Goal: Browse casually: Explore the website without a specific task or goal

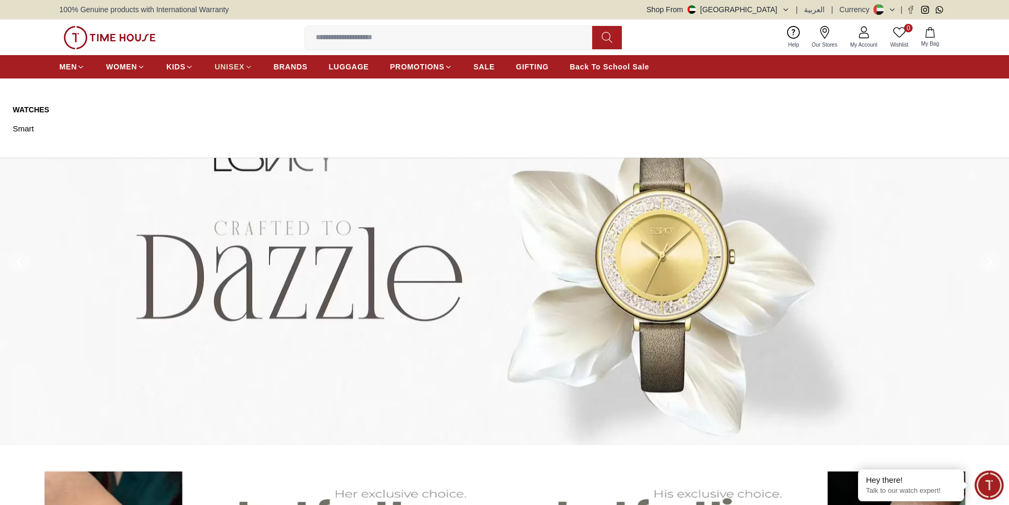
click at [230, 64] on span "UNISEX" at bounding box center [229, 66] width 30 height 11
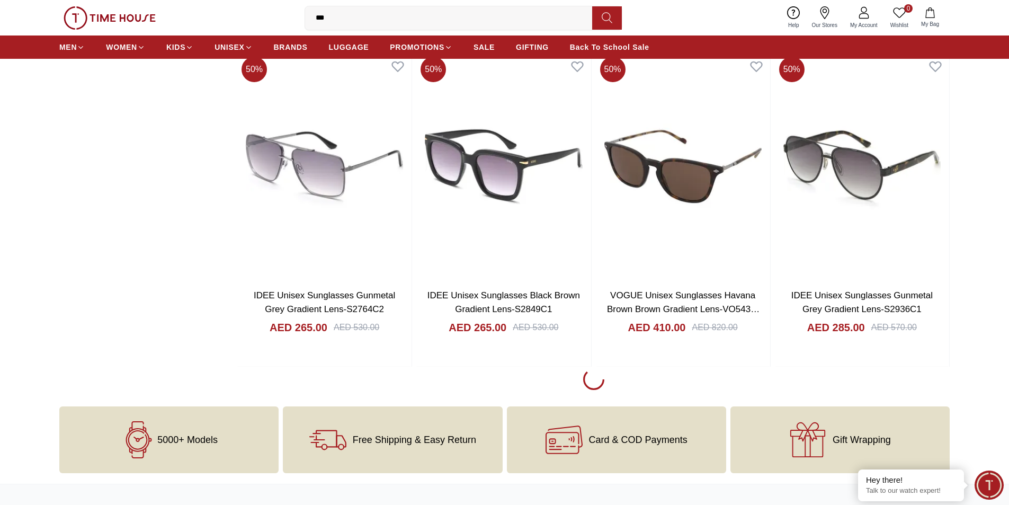
scroll to position [1377, 0]
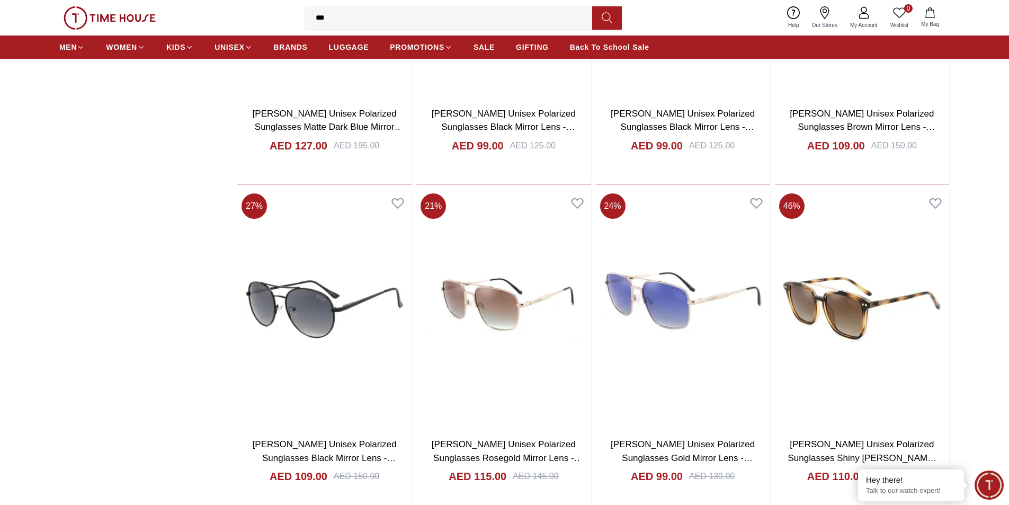
scroll to position [4237, 0]
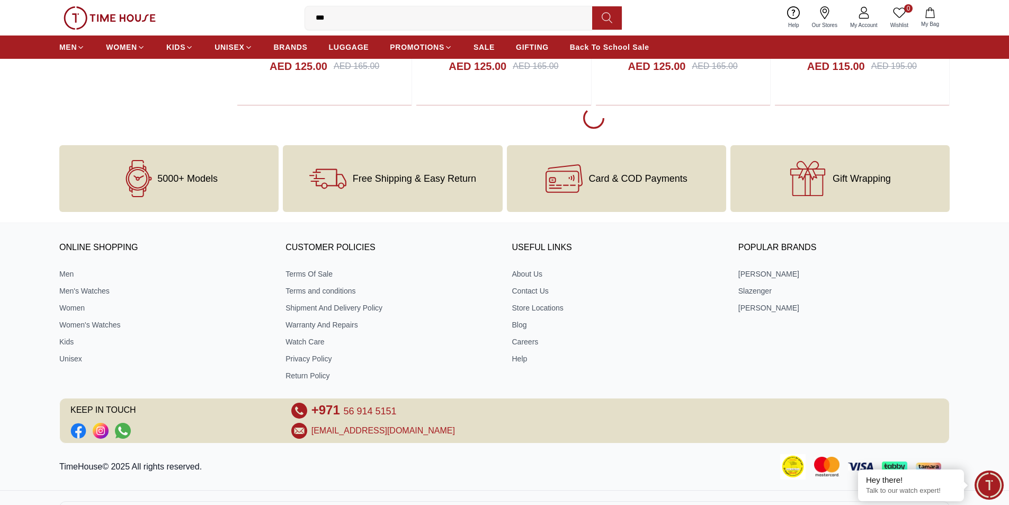
scroll to position [4873, 0]
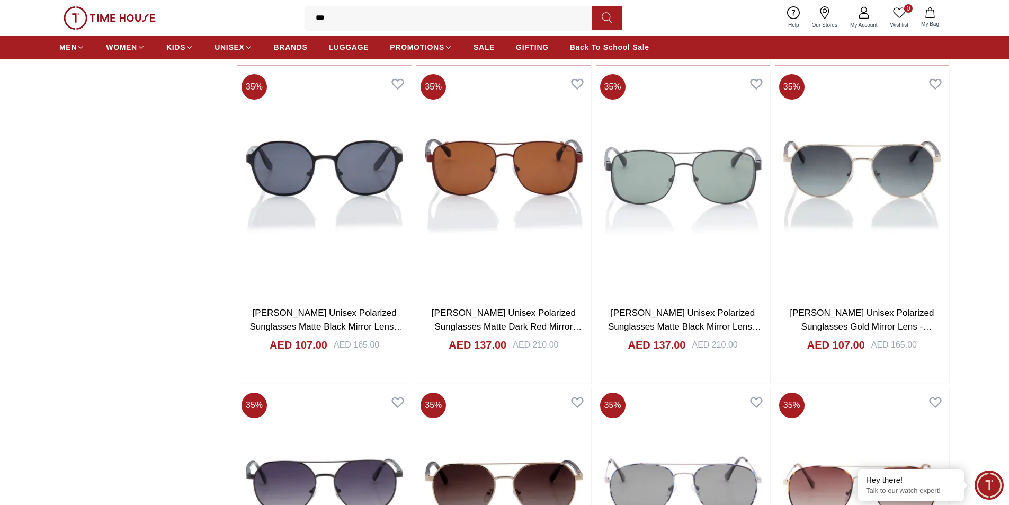
scroll to position [5720, 0]
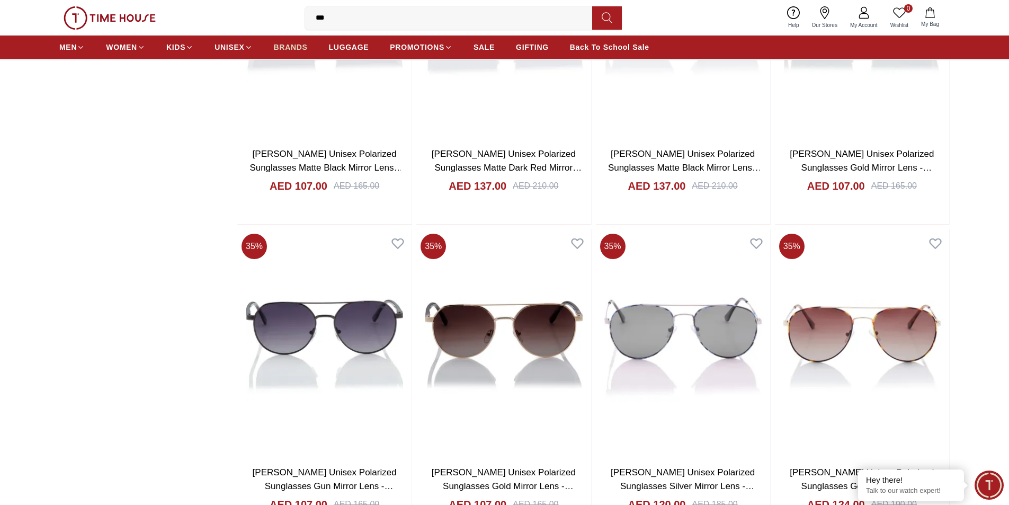
click at [295, 48] on span "BRANDS" at bounding box center [291, 47] width 34 height 11
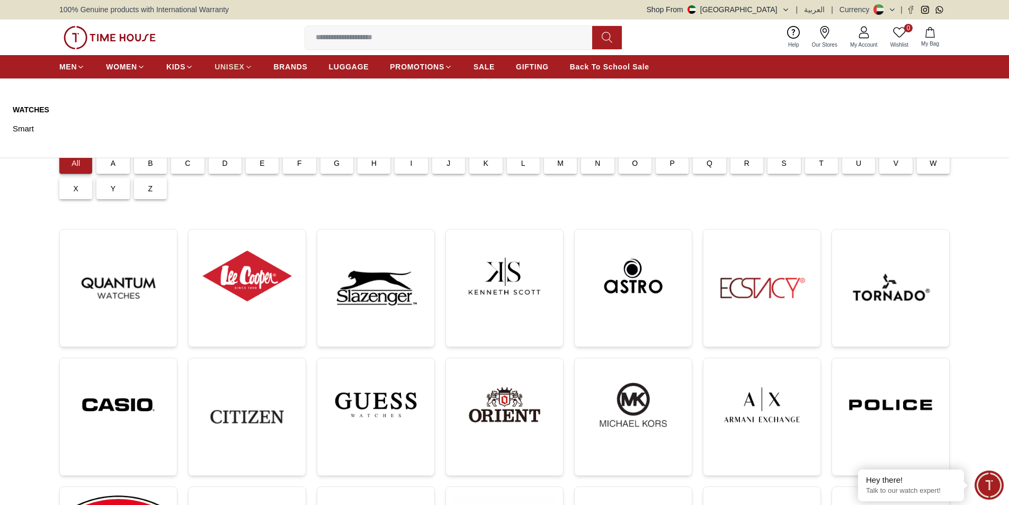
click at [227, 66] on span "UNISEX" at bounding box center [229, 66] width 30 height 11
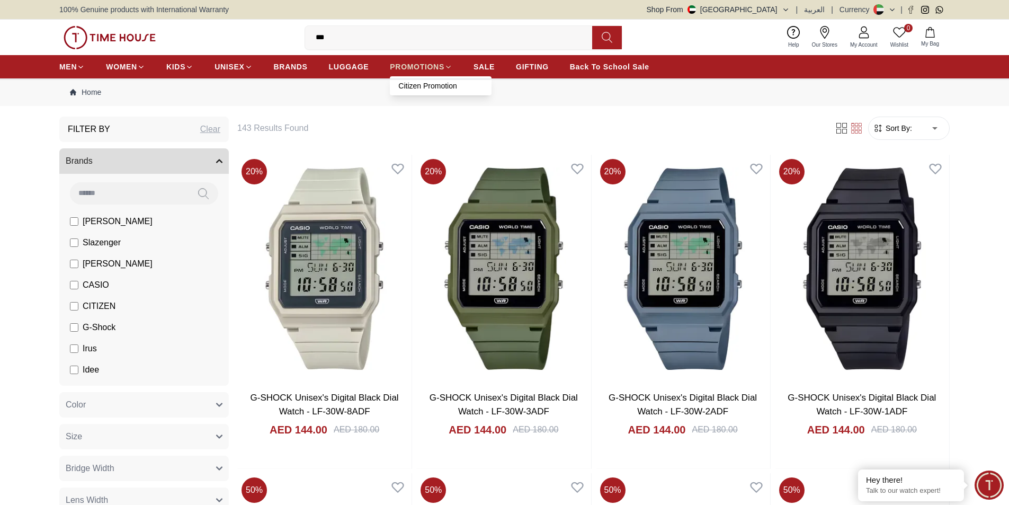
click at [423, 68] on span "PROMOTIONS" at bounding box center [417, 66] width 55 height 11
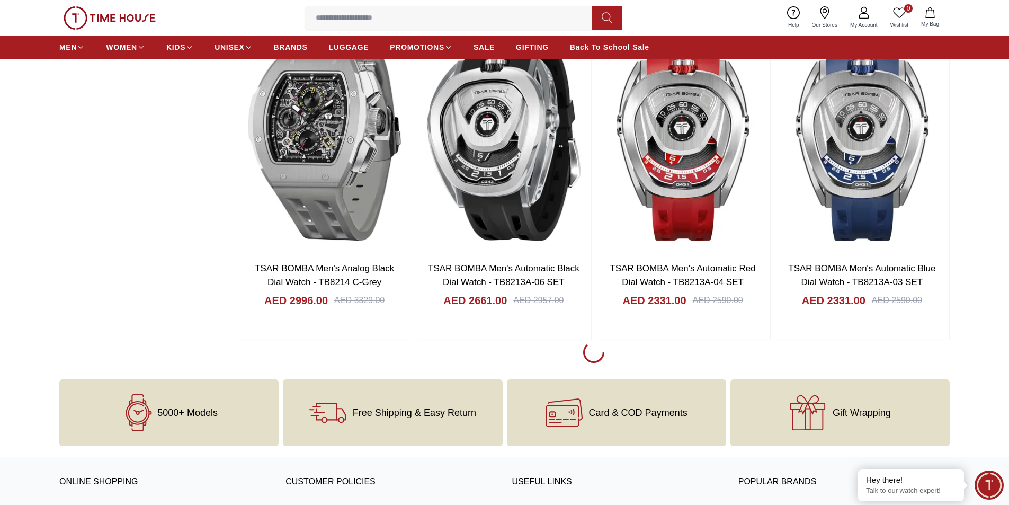
scroll to position [1483, 0]
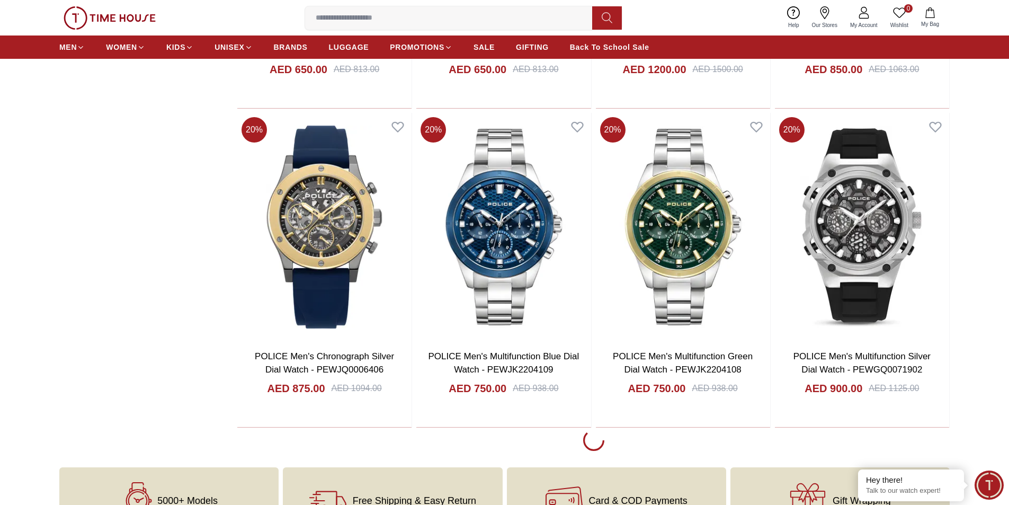
scroll to position [2913, 0]
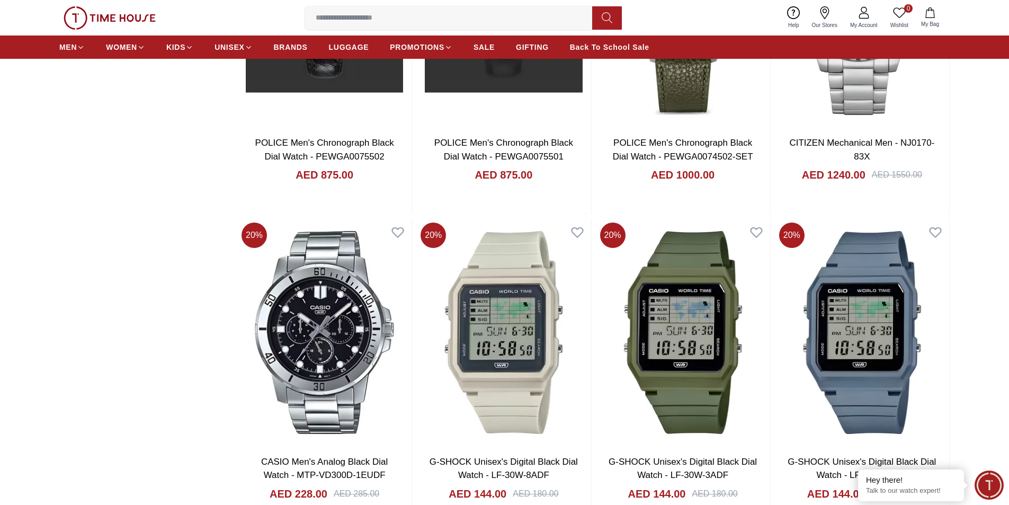
scroll to position [4555, 0]
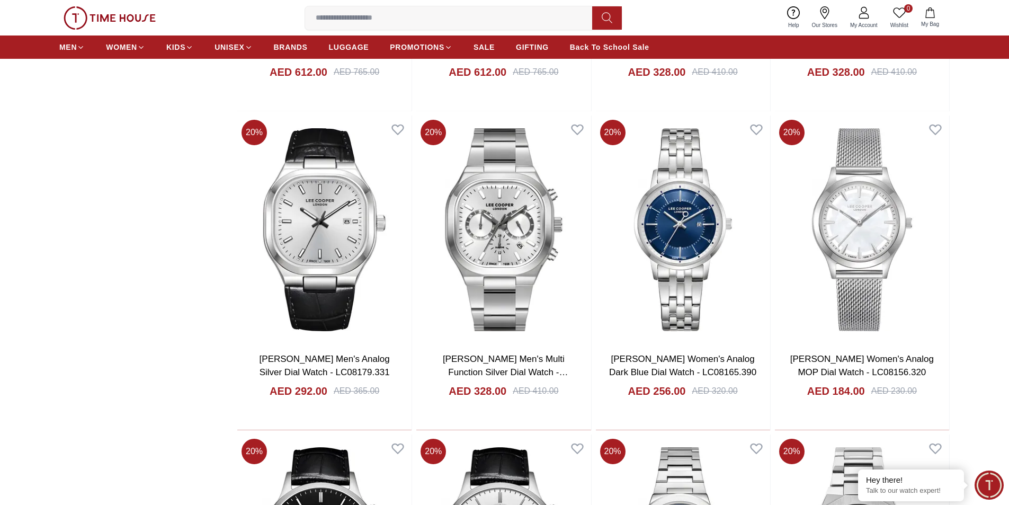
scroll to position [5985, 0]
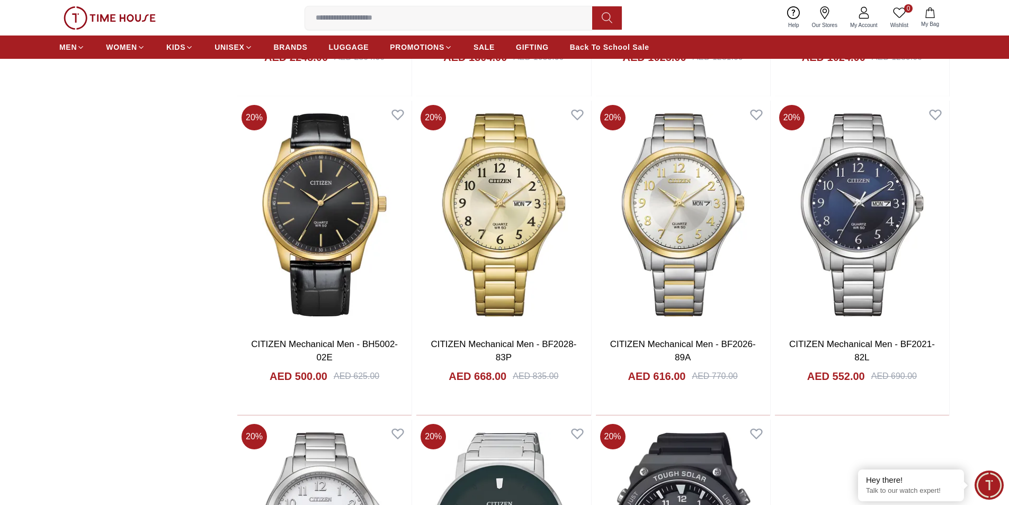
scroll to position [7521, 0]
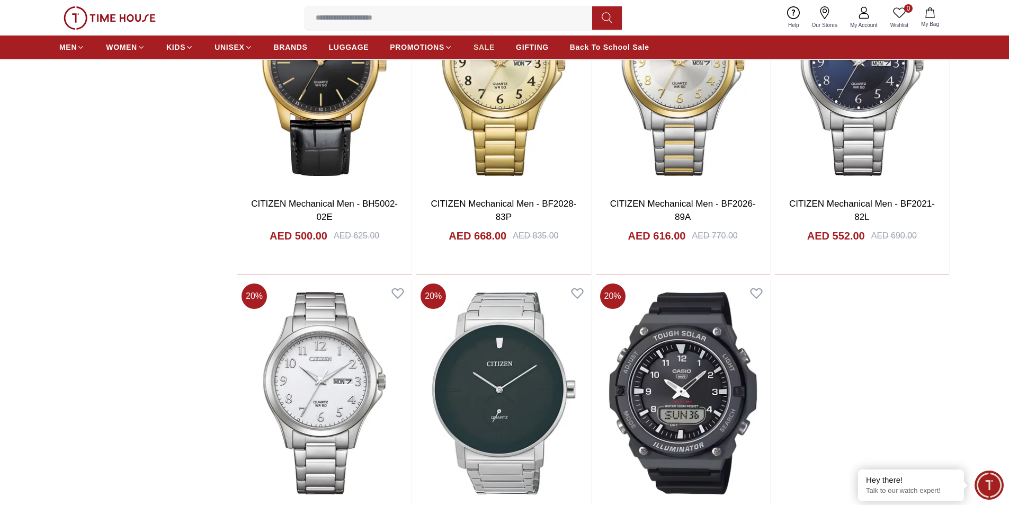
click at [486, 45] on span "SALE" at bounding box center [483, 47] width 21 height 11
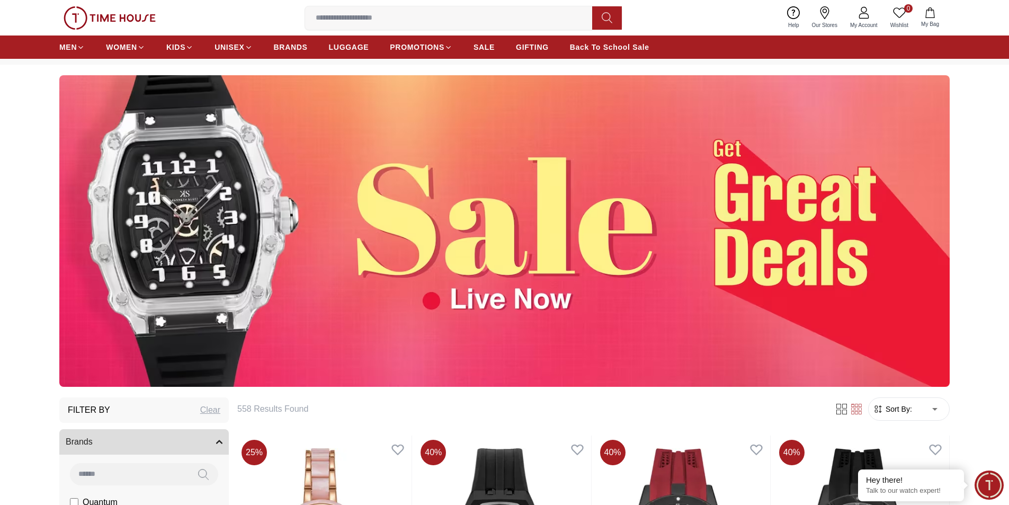
scroll to position [53, 0]
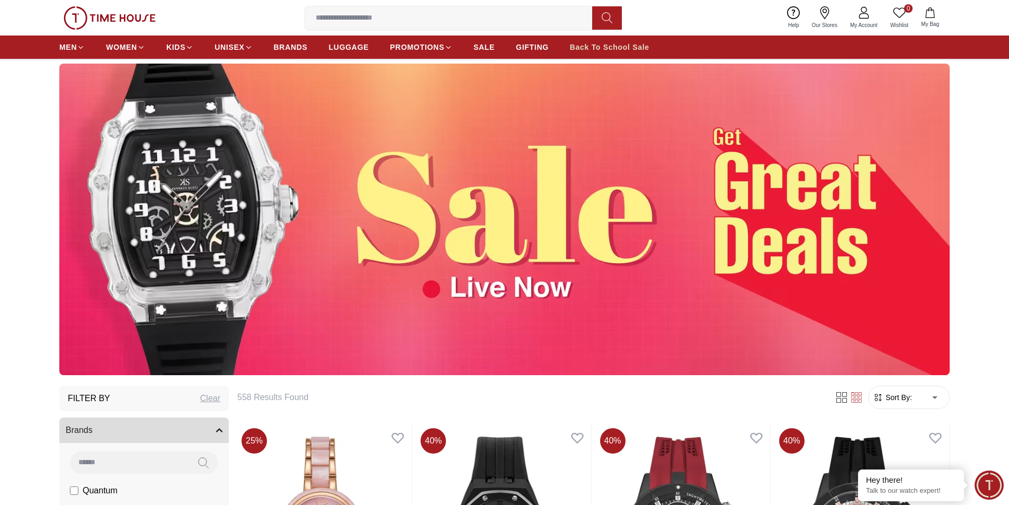
click at [608, 49] on span "Back To School Sale" at bounding box center [609, 47] width 79 height 11
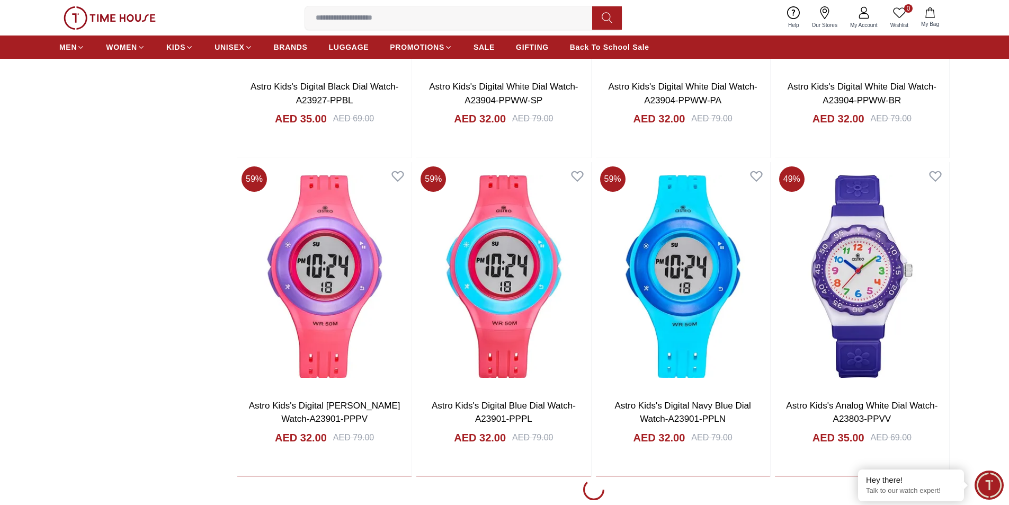
scroll to position [1801, 0]
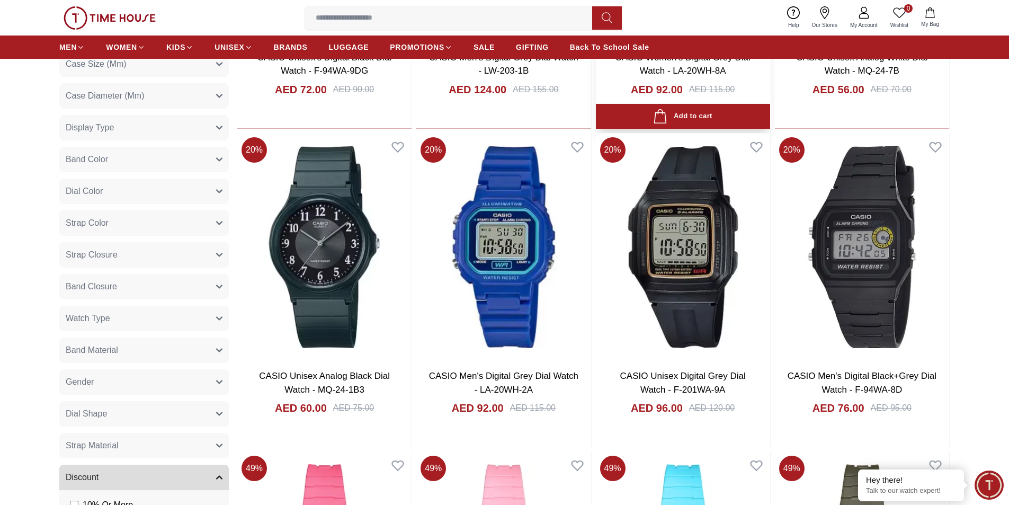
scroll to position [642, 0]
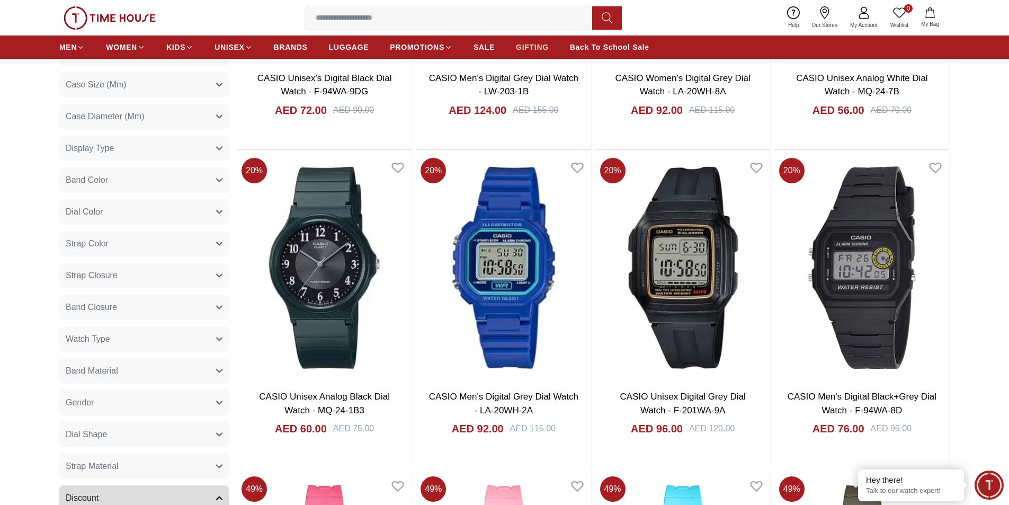
click at [537, 42] on span "GIFTING" at bounding box center [532, 47] width 33 height 11
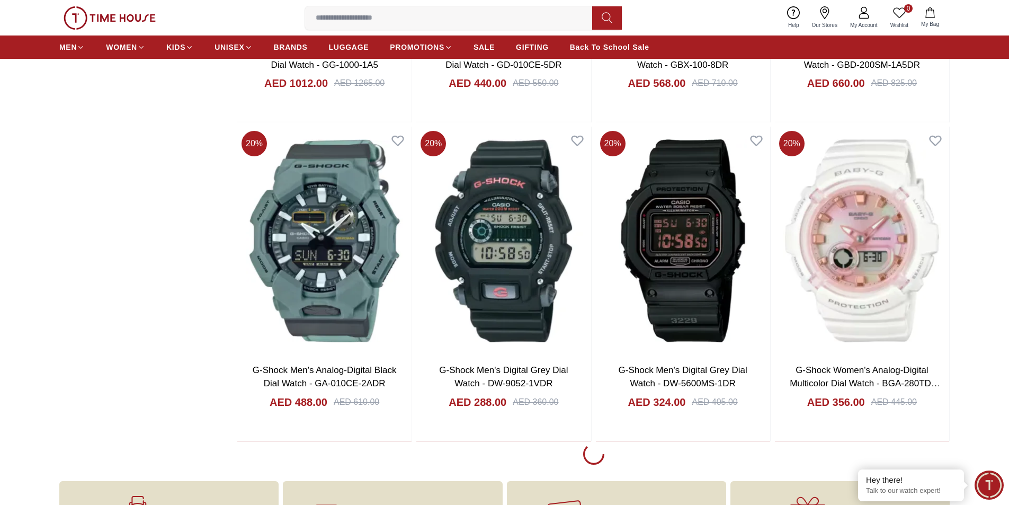
scroll to position [1748, 0]
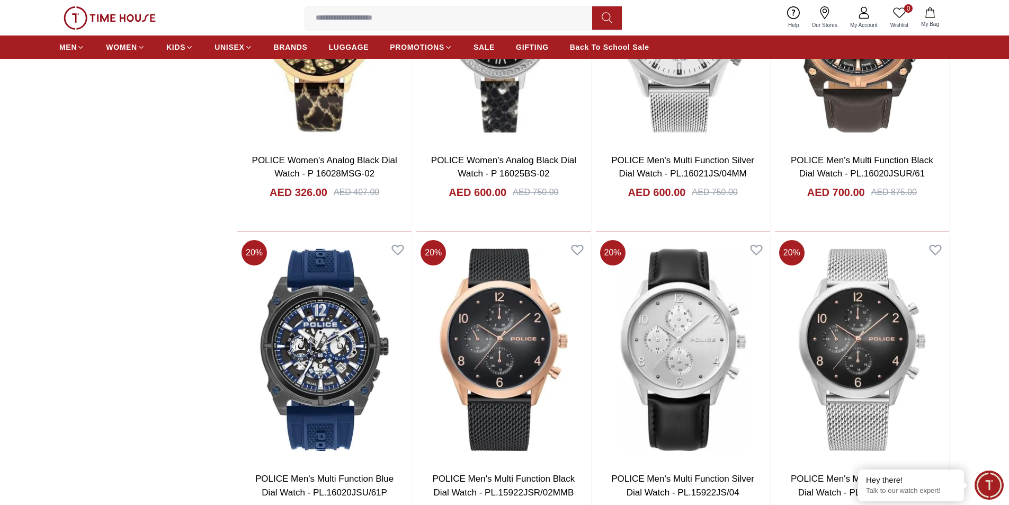
scroll to position [4820, 0]
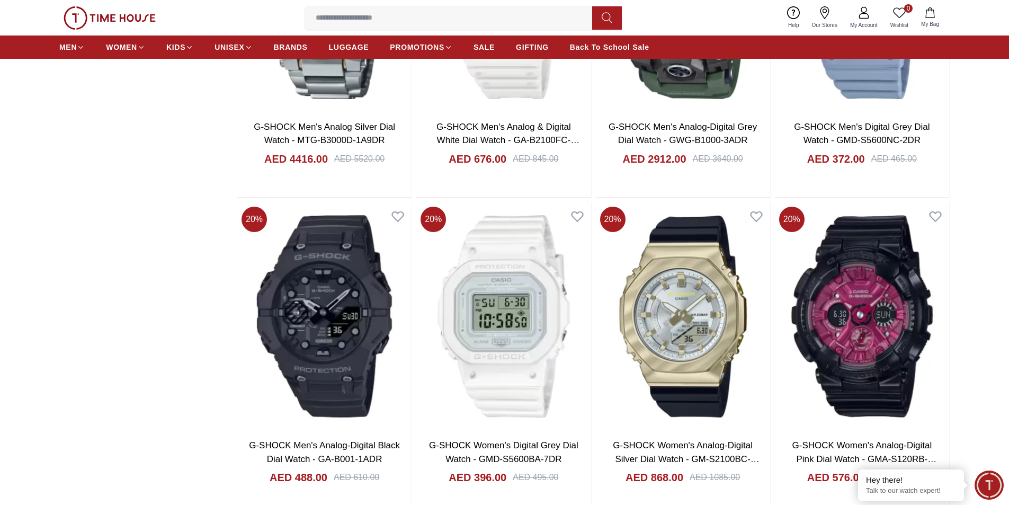
scroll to position [6461, 0]
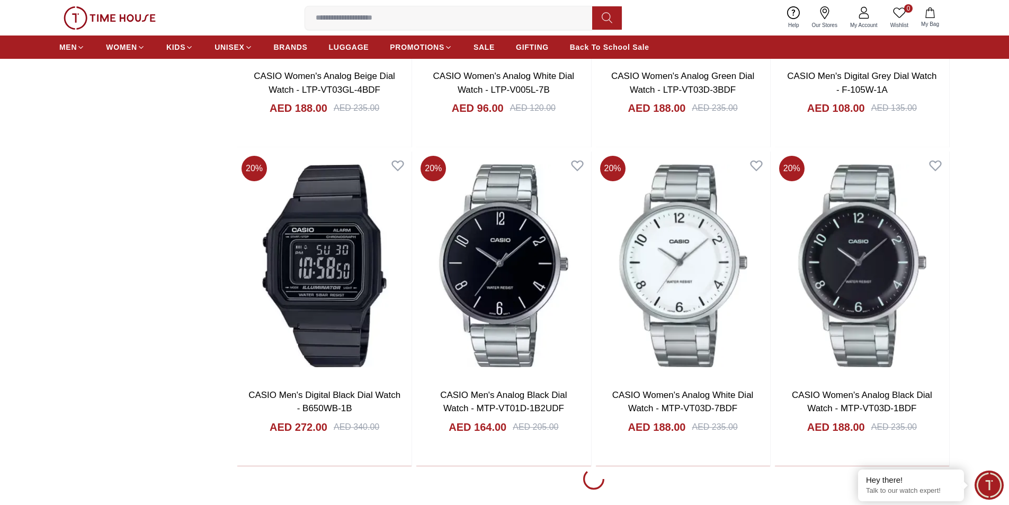
scroll to position [8050, 0]
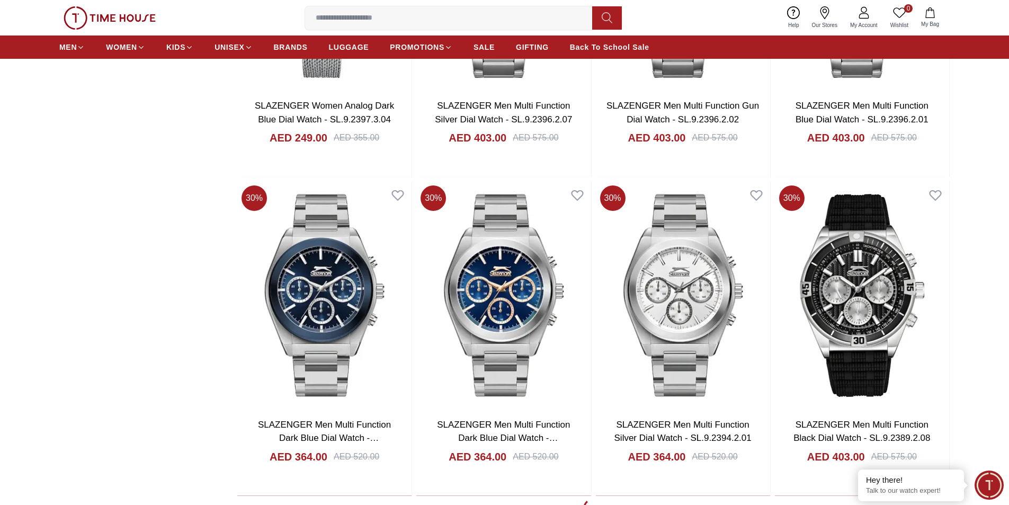
scroll to position [9579, 0]
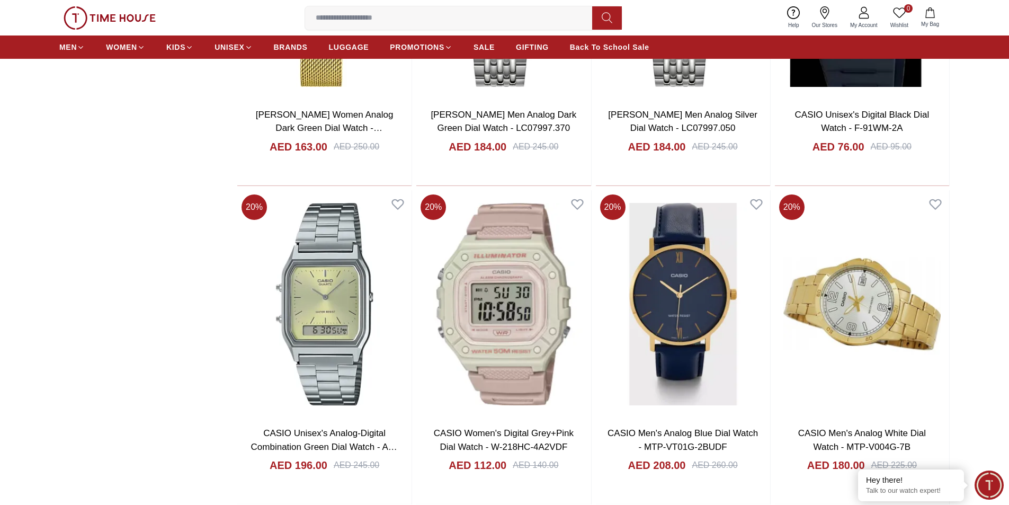
scroll to position [11122, 0]
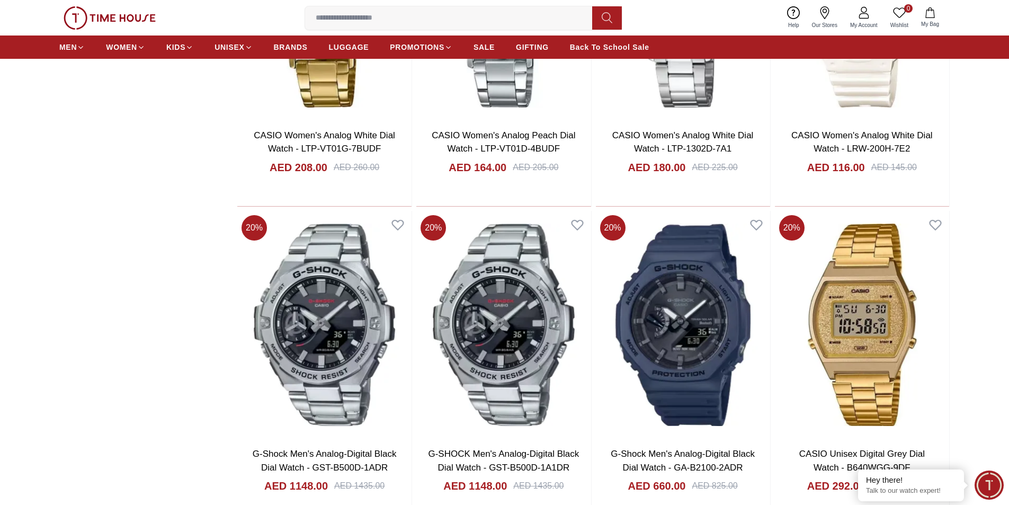
scroll to position [11864, 0]
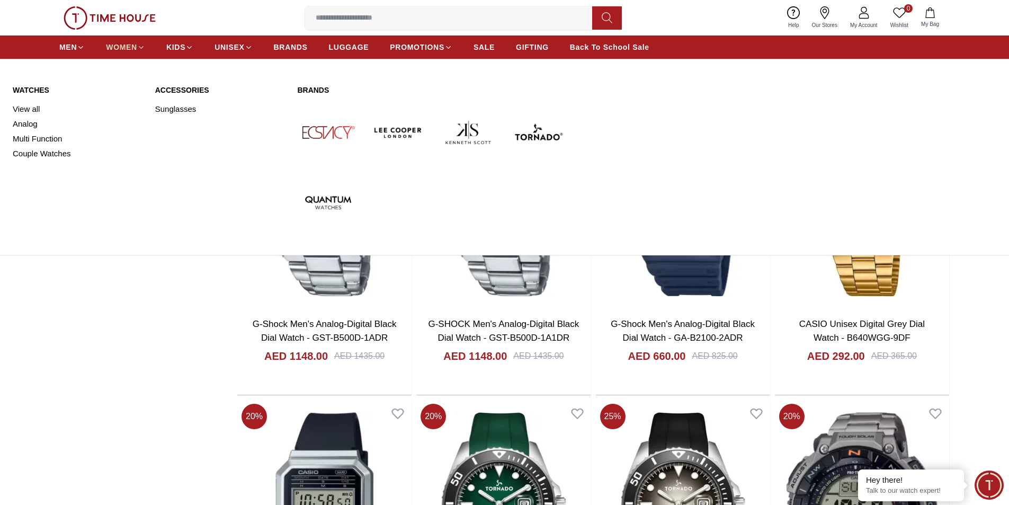
click at [117, 47] on span "WOMEN" at bounding box center [121, 47] width 31 height 11
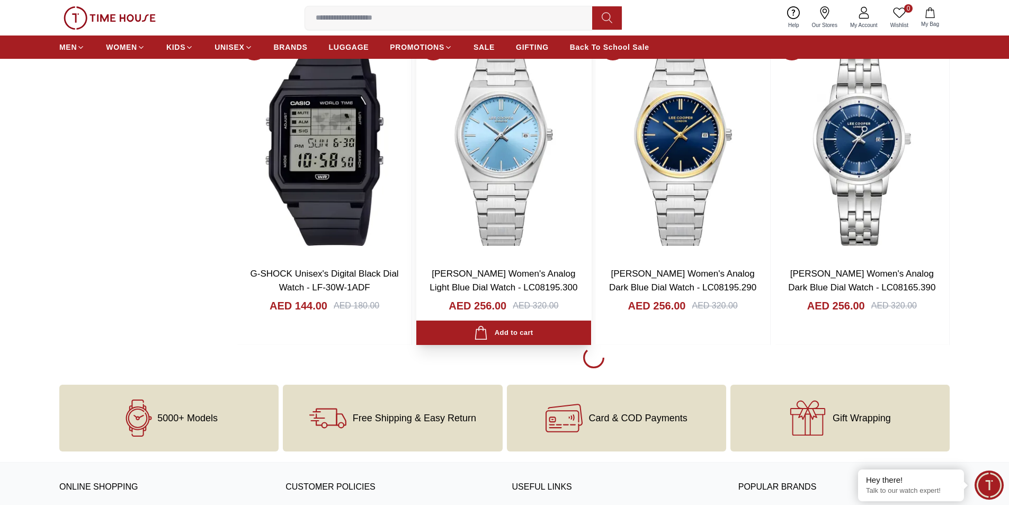
scroll to position [1483, 0]
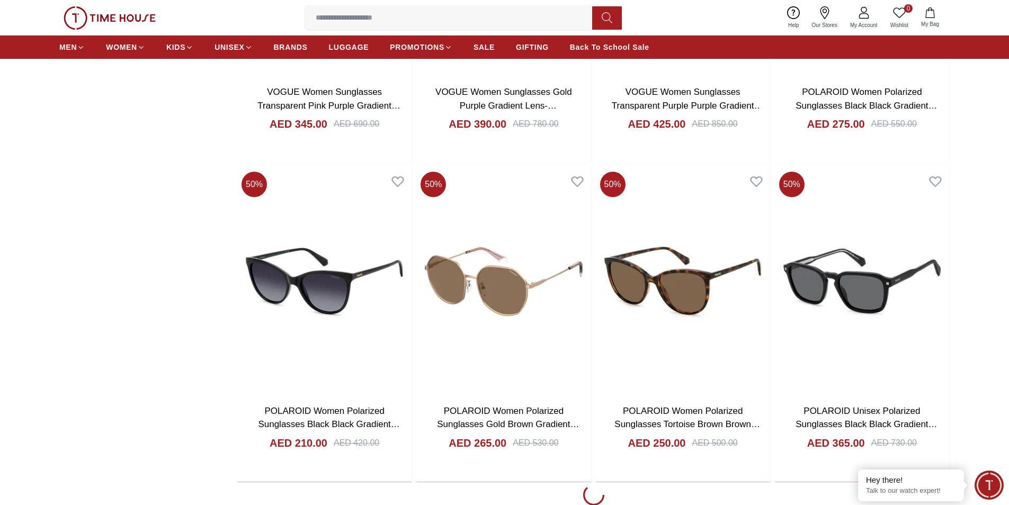
scroll to position [4608, 0]
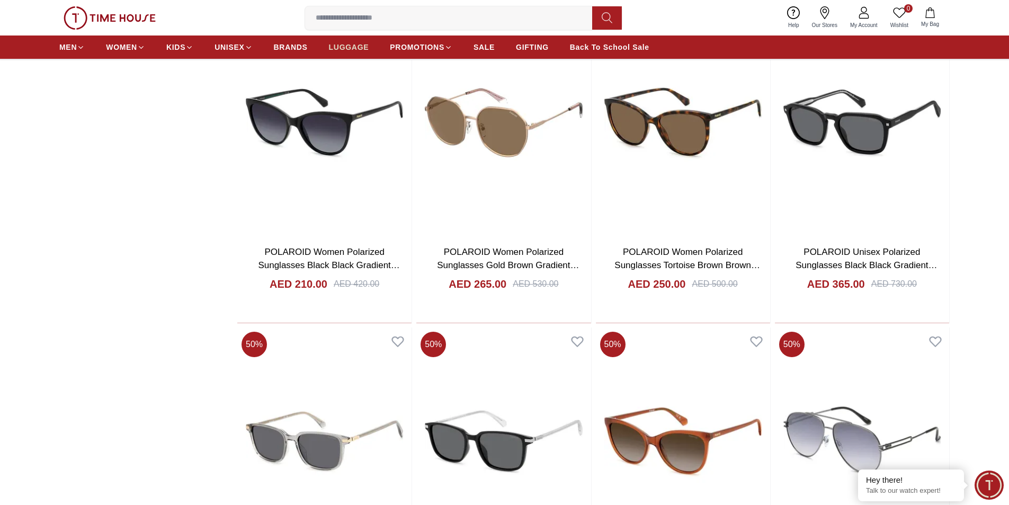
click at [364, 54] on link "LUGGAGE" at bounding box center [349, 47] width 40 height 19
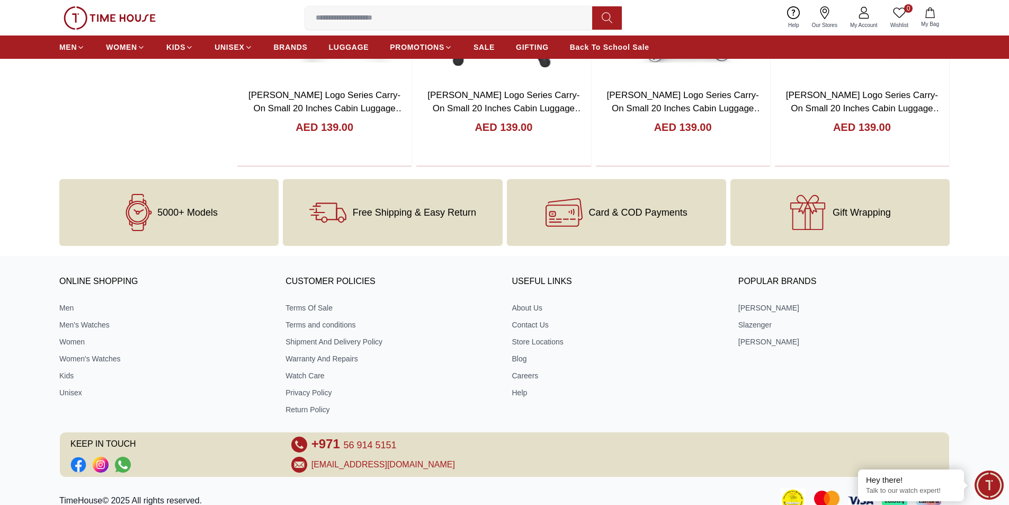
scroll to position [1168, 0]
